Goal: Task Accomplishment & Management: Manage account settings

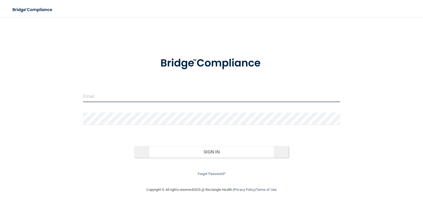
type input "[EMAIL_ADDRESS][DOMAIN_NAME]"
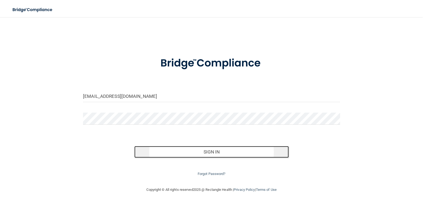
click at [215, 152] on button "Sign In" at bounding box center [211, 152] width 154 height 12
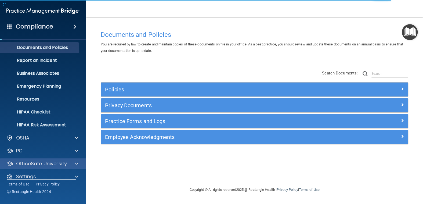
scroll to position [19, 0]
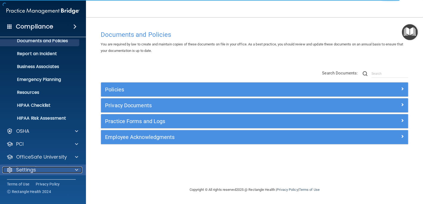
click at [77, 169] on span at bounding box center [76, 170] width 3 height 6
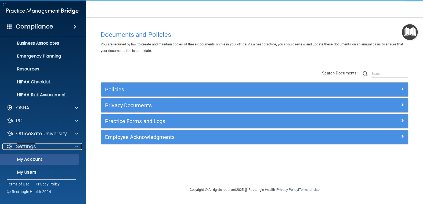
scroll to position [70, 0]
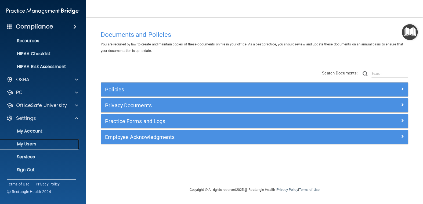
click at [57, 146] on p "My Users" at bounding box center [39, 143] width 73 height 5
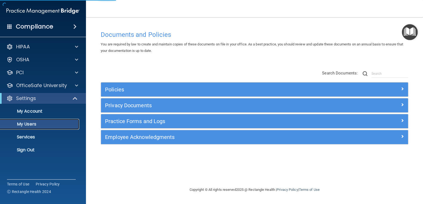
select select "20"
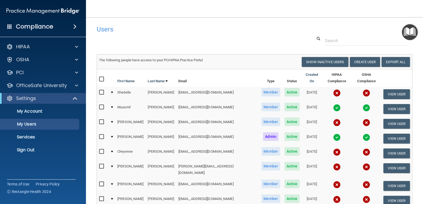
click at [100, 90] on input "checkbox" at bounding box center [102, 92] width 6 height 4
checkbox input "true"
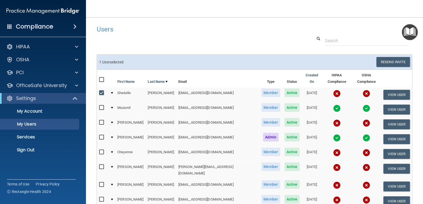
click at [102, 120] on input "checkbox" at bounding box center [102, 122] width 6 height 4
checkbox input "true"
click at [101, 150] on input "checkbox" at bounding box center [102, 152] width 6 height 4
checkbox input "true"
click at [102, 165] on input "checkbox" at bounding box center [102, 167] width 6 height 4
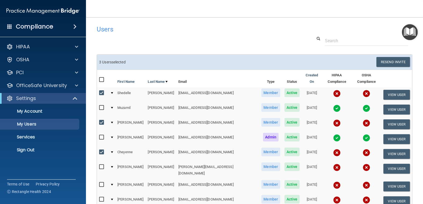
checkbox input "true"
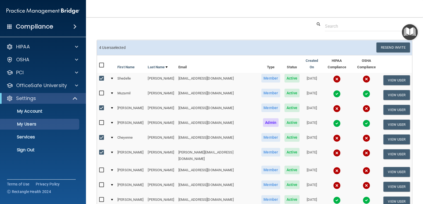
scroll to position [54, 0]
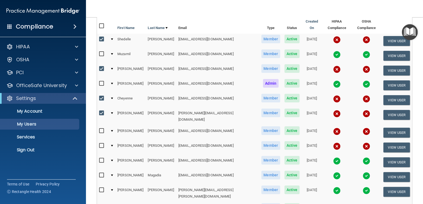
click at [101, 129] on input "checkbox" at bounding box center [102, 131] width 6 height 4
checkbox input "true"
click at [101, 144] on input "checkbox" at bounding box center [102, 146] width 6 height 4
checkbox input "true"
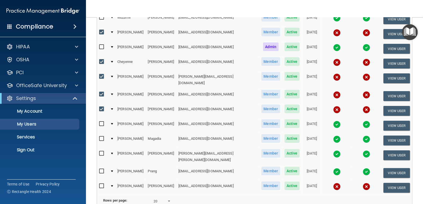
scroll to position [134, 0]
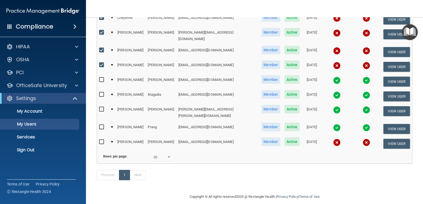
click at [101, 140] on input "checkbox" at bounding box center [102, 142] width 6 height 4
checkbox input "true"
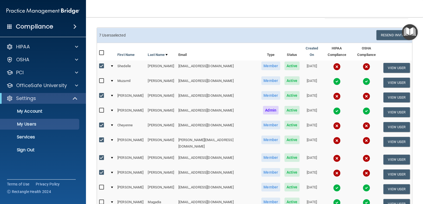
scroll to position [0, 0]
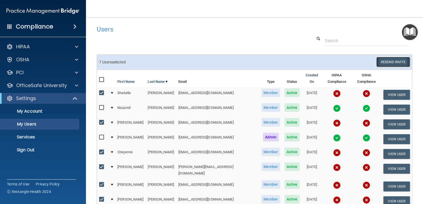
click at [388, 61] on button "Resend Invite" at bounding box center [393, 62] width 34 height 10
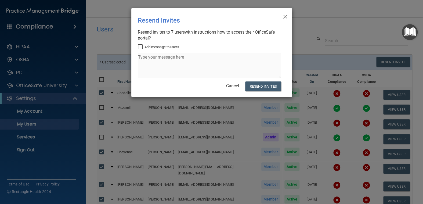
click at [139, 46] on input "Add message to users" at bounding box center [141, 47] width 6 height 4
checkbox input "true"
click at [142, 56] on textarea at bounding box center [210, 65] width 144 height 25
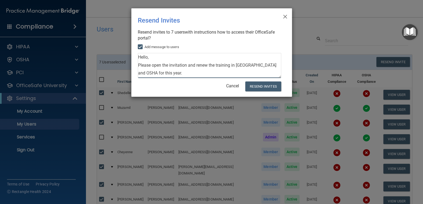
click at [235, 65] on textarea "Hello, Please open the invitation and renew the training in [GEOGRAPHIC_DATA] a…" at bounding box center [210, 65] width 144 height 25
click at [155, 73] on textarea "Hello, Please open the invitation and renew the training of HIPAA and OSHA for …" at bounding box center [210, 65] width 144 height 25
type textarea "Hello, Please open the invitation and renew the training of HIPAA and OSHA for …"
click at [263, 87] on button "Resend Invites" at bounding box center [263, 86] width 36 height 10
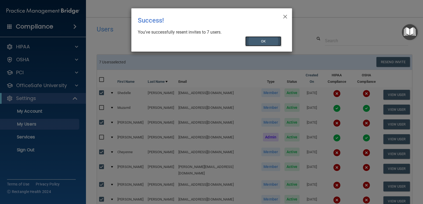
click at [270, 40] on button "OK" at bounding box center [263, 41] width 36 height 10
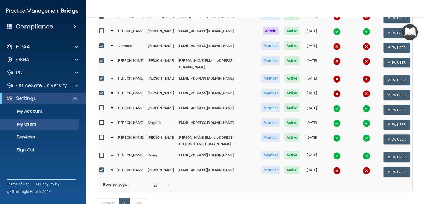
scroll to position [107, 0]
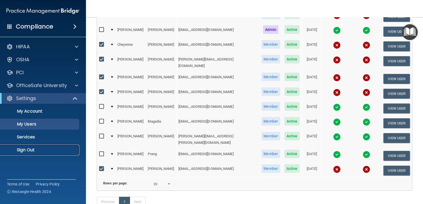
click at [34, 149] on p "Sign Out" at bounding box center [39, 149] width 73 height 5
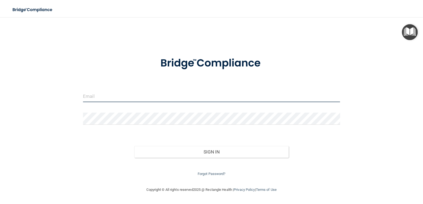
type input "[EMAIL_ADDRESS][DOMAIN_NAME]"
